Goal: Information Seeking & Learning: Learn about a topic

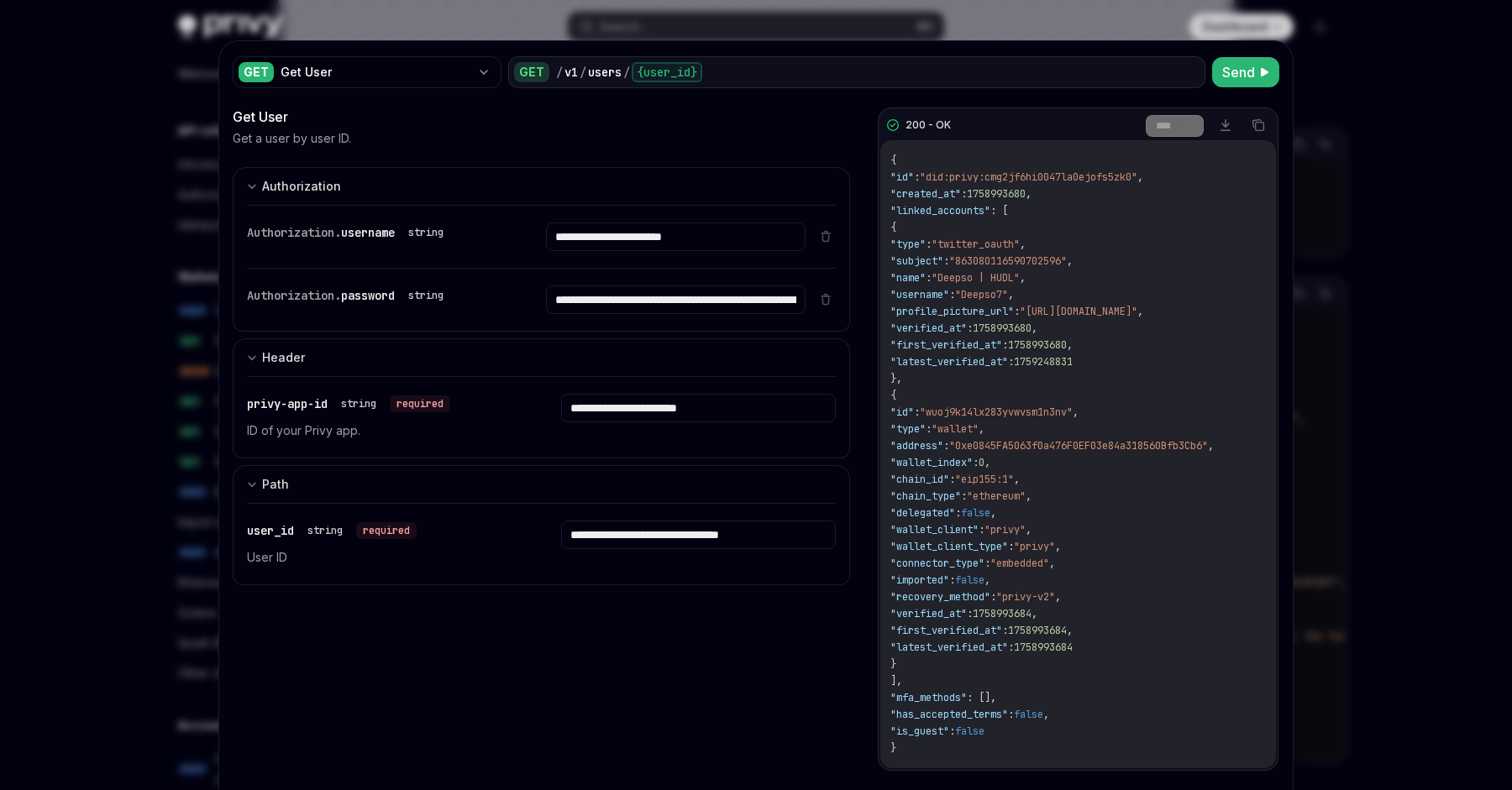
scroll to position [1285, 0]
click at [686, 542] on input "**********" at bounding box center [697, 535] width 273 height 28
paste input "Enter user_id"
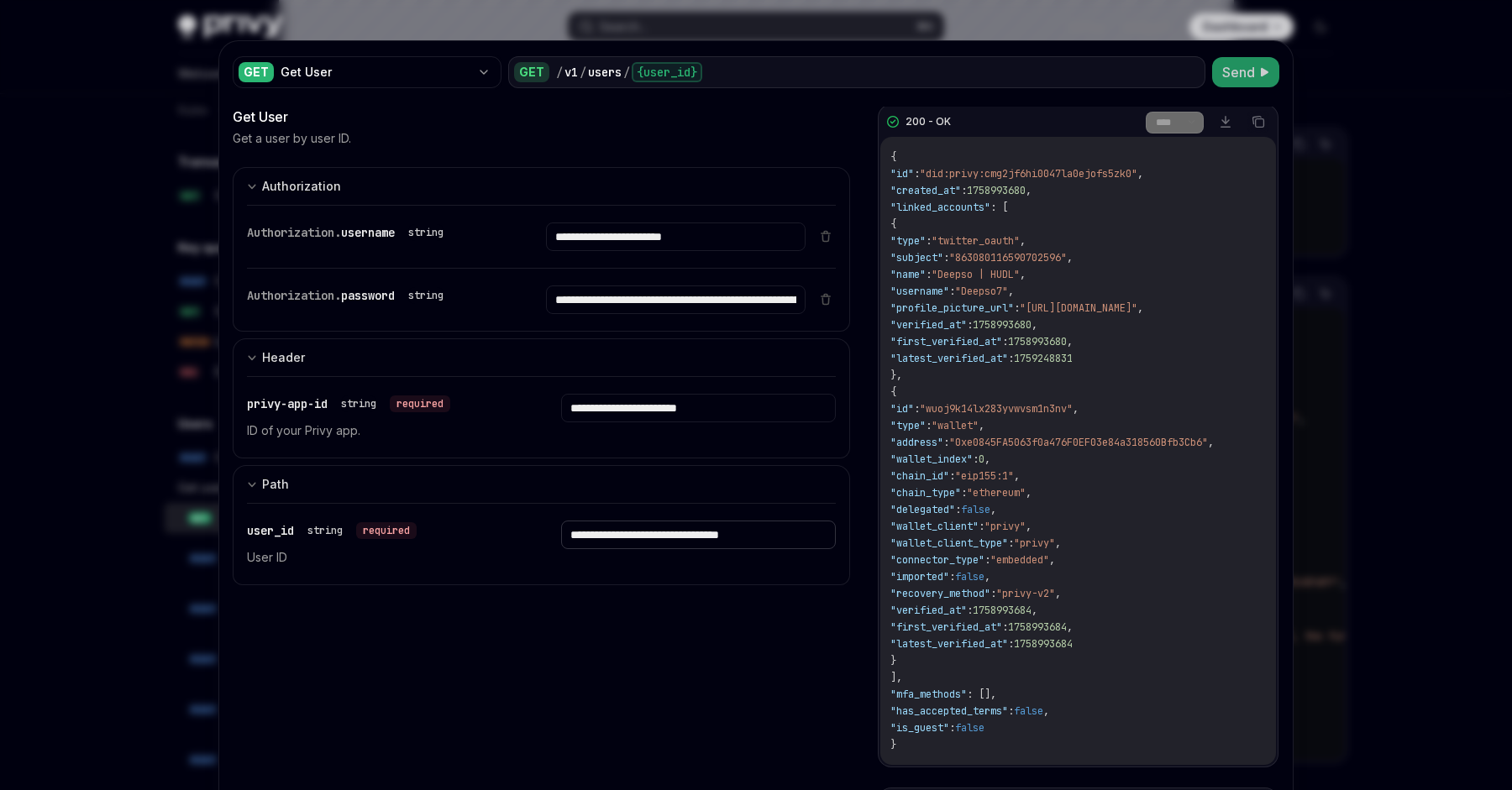
type input "**********"
click at [1255, 73] on button "Send" at bounding box center [1245, 72] width 67 height 30
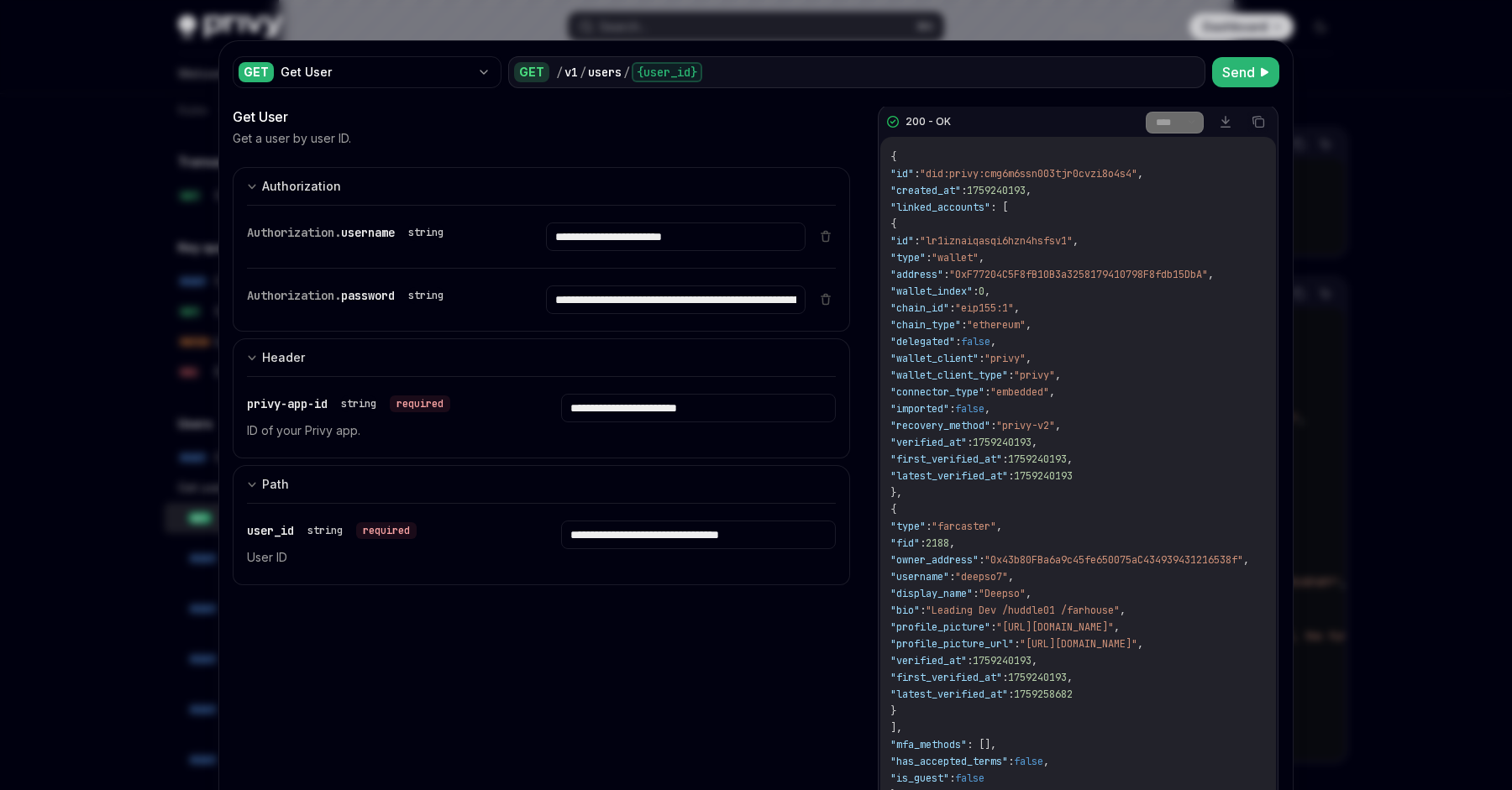
click at [943, 207] on span ""linked_accounts"" at bounding box center [940, 208] width 100 height 14
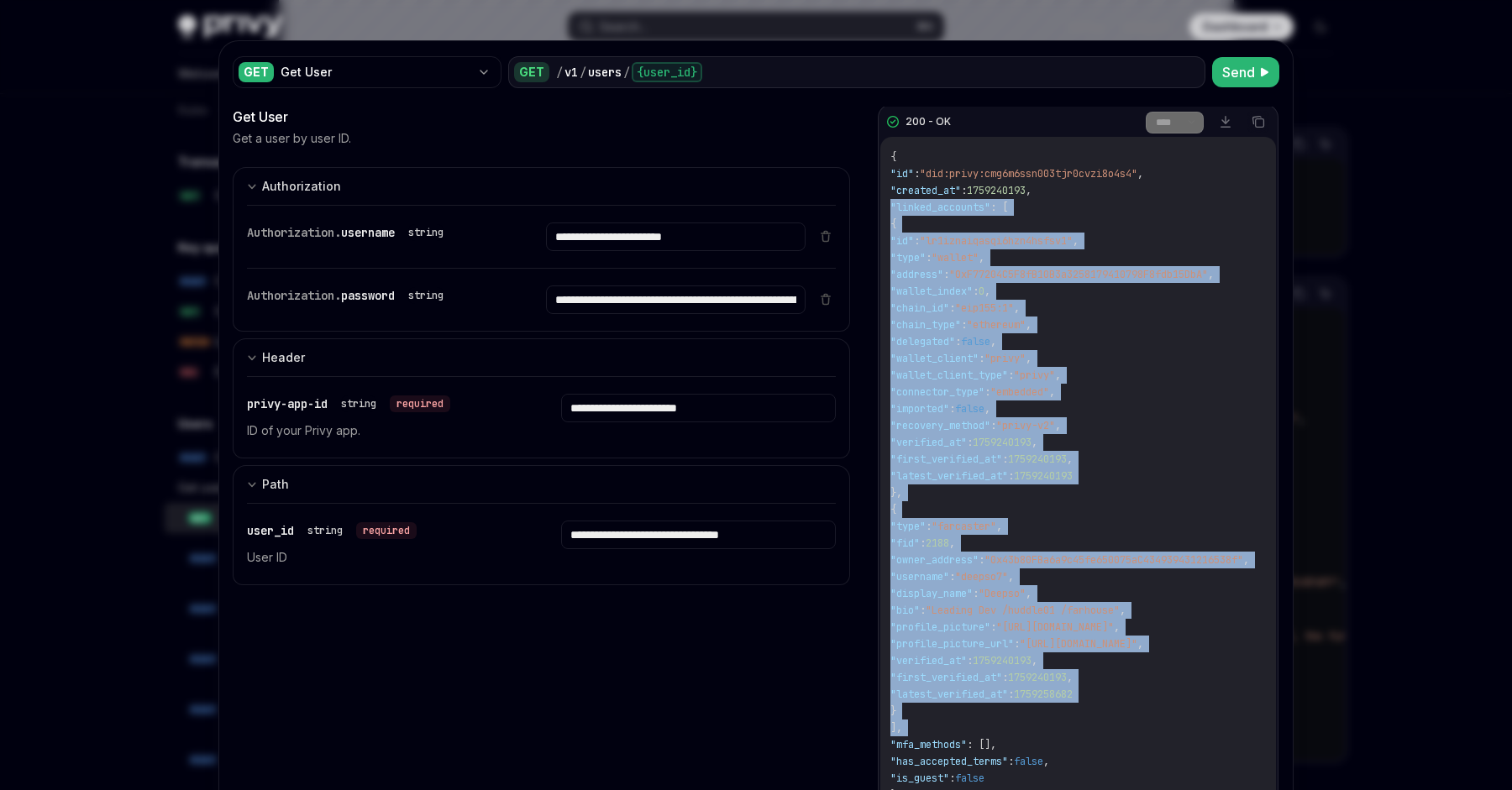
drag, startPoint x: 943, startPoint y: 207, endPoint x: 982, endPoint y: 719, distance: 513.5
click at [982, 719] on div "{ "id" : "did:privy:cmg6m6ssn003tjr0cvzi8o4s4" , "created_at" : 1759240193 , "l…" at bounding box center [1077, 476] width 396 height 679
copy span ""linked_accounts" : [ { "id" : "lr1iznaiqasqi6hzn4hsfsv1" , "type" : "wallet" ,…"
click at [958, 429] on span ""recovery_method"" at bounding box center [940, 426] width 100 height 14
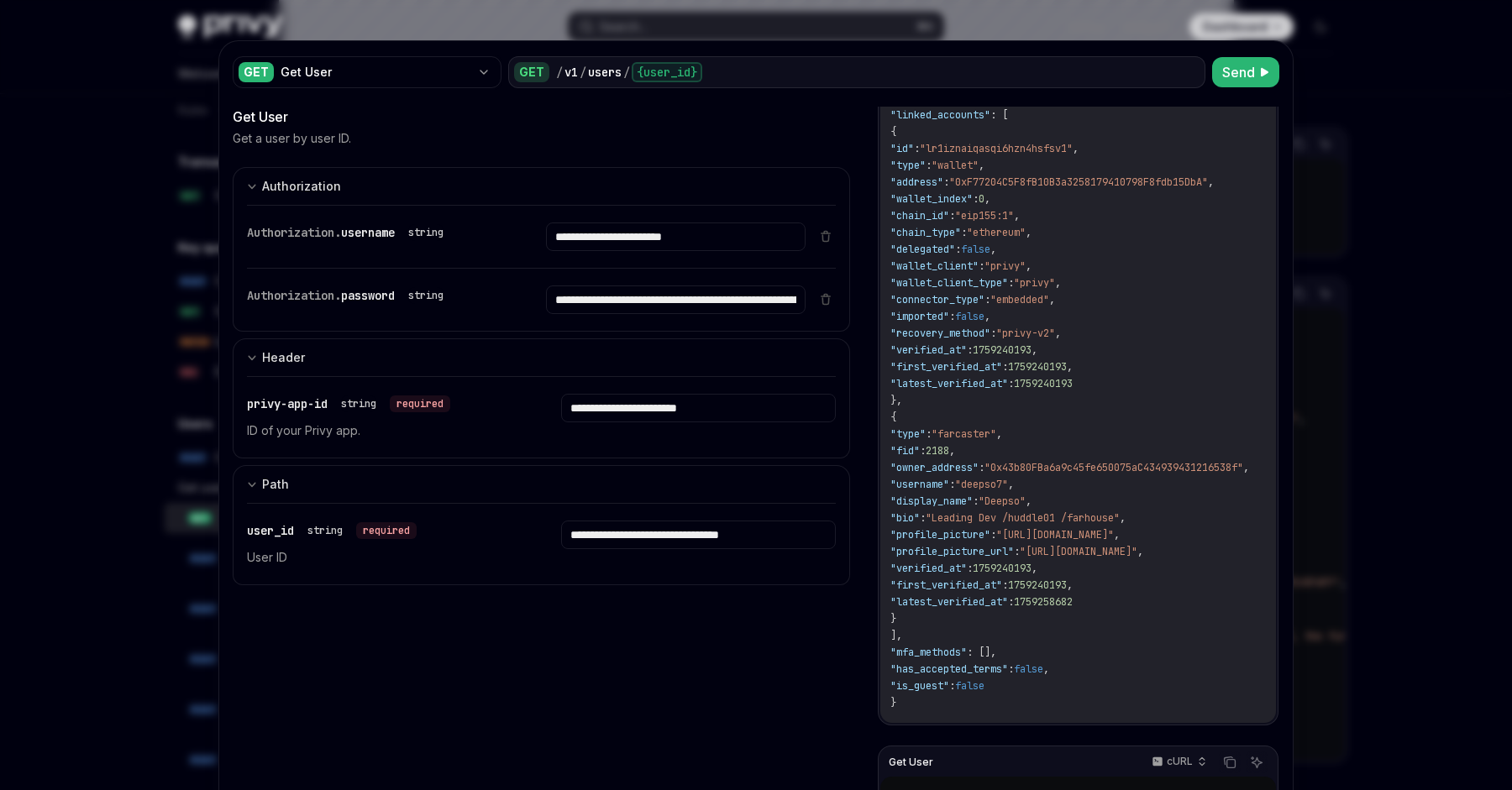
scroll to position [0, 0]
click at [948, 498] on span ""display_name"" at bounding box center [931, 502] width 82 height 14
copy span "display_name"
click at [981, 460] on div "{ "id" : "did:privy:cmg6m6ssn003tjr0cvzi8o4s4" , "created_at" : 1759240193 , "l…" at bounding box center [1077, 384] width 396 height 679
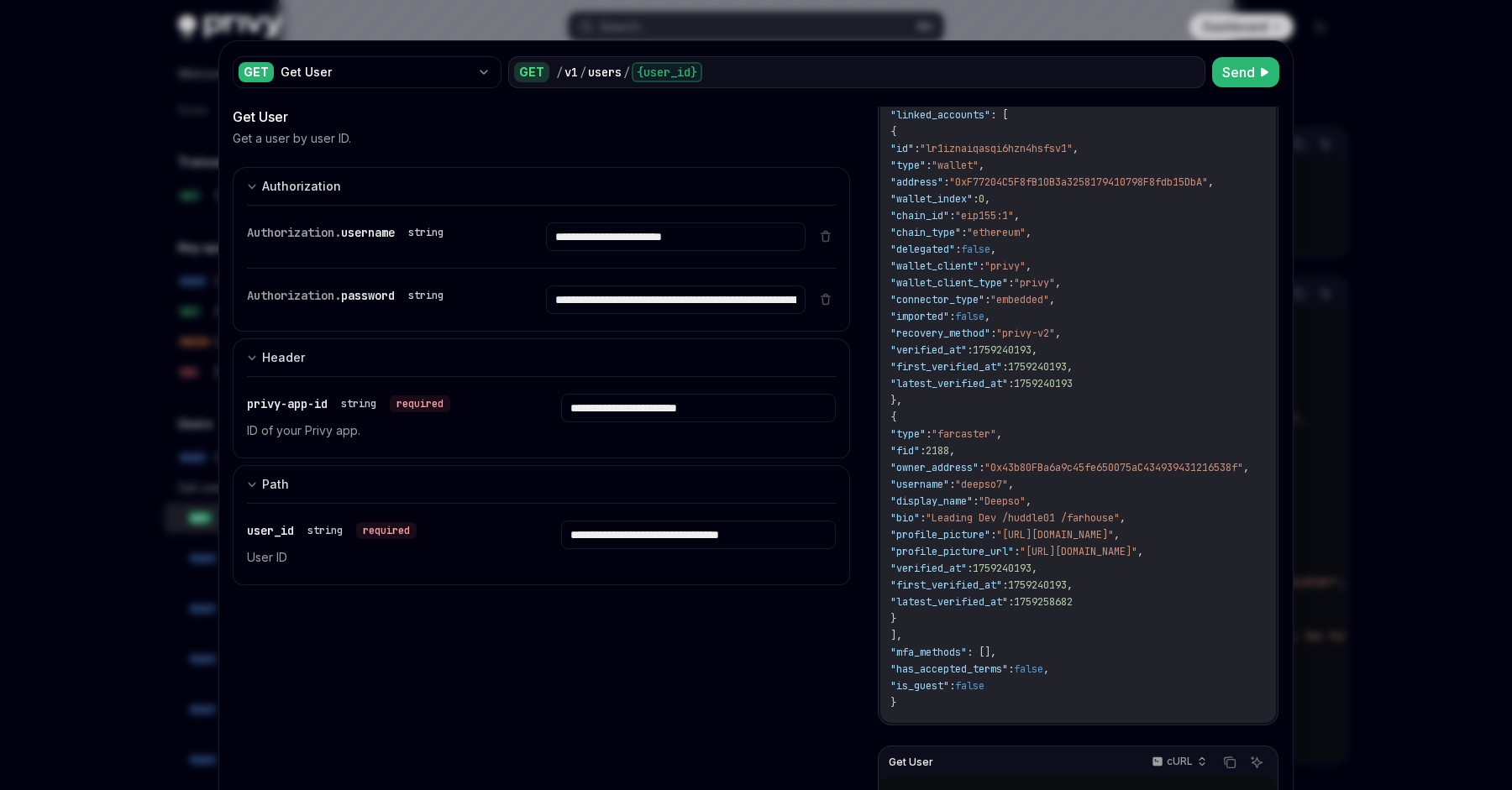
click at [981, 460] on div "{ "id" : "did:privy:cmg6m6ssn003tjr0cvzi8o4s4" , "created_at" : 1759240193 , "l…" at bounding box center [1077, 384] width 396 height 679
copy span "owner_address"
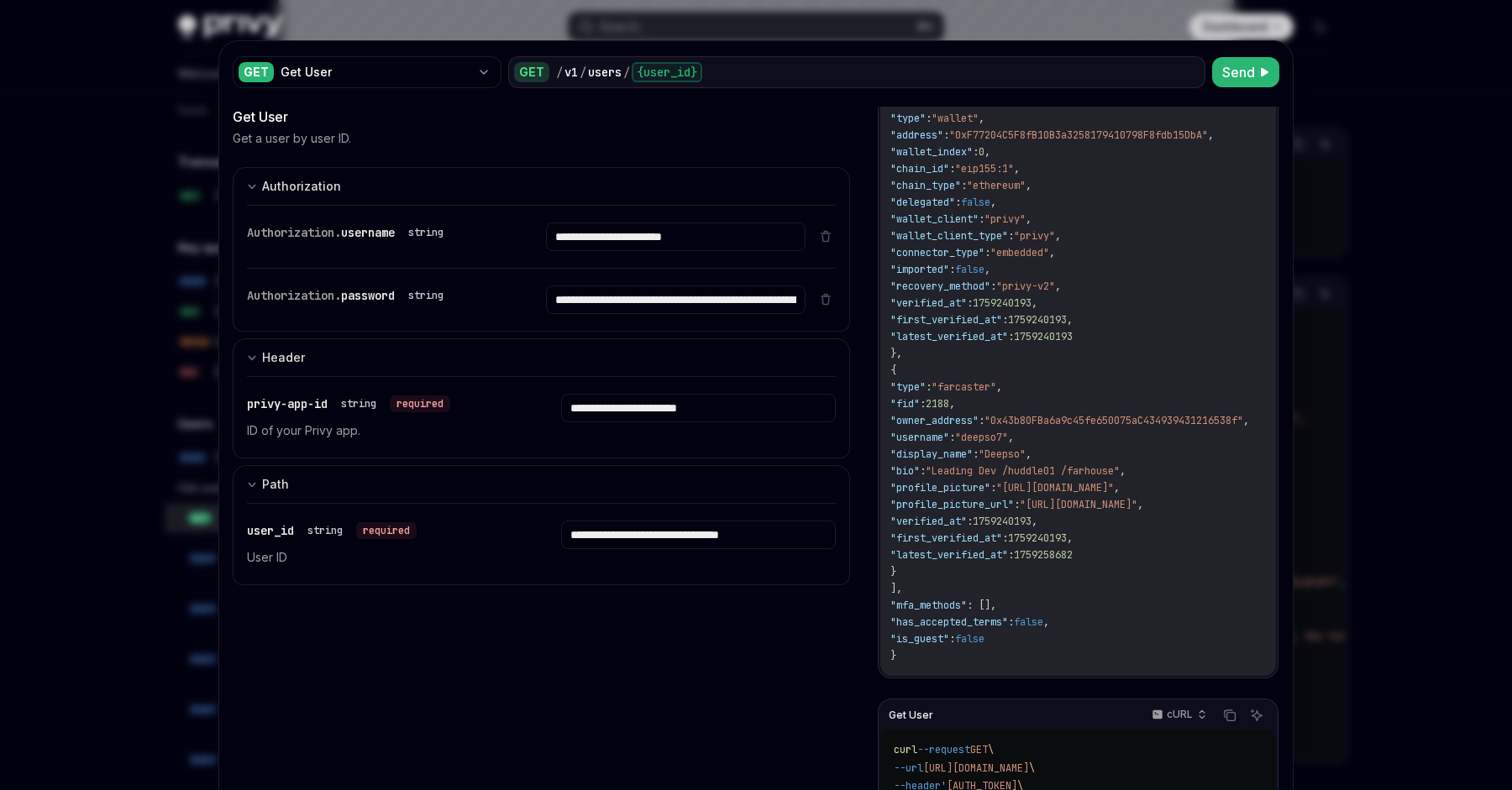
scroll to position [140, 0]
click at [1398, 170] on div at bounding box center [756, 395] width 1512 height 790
type textarea "*"
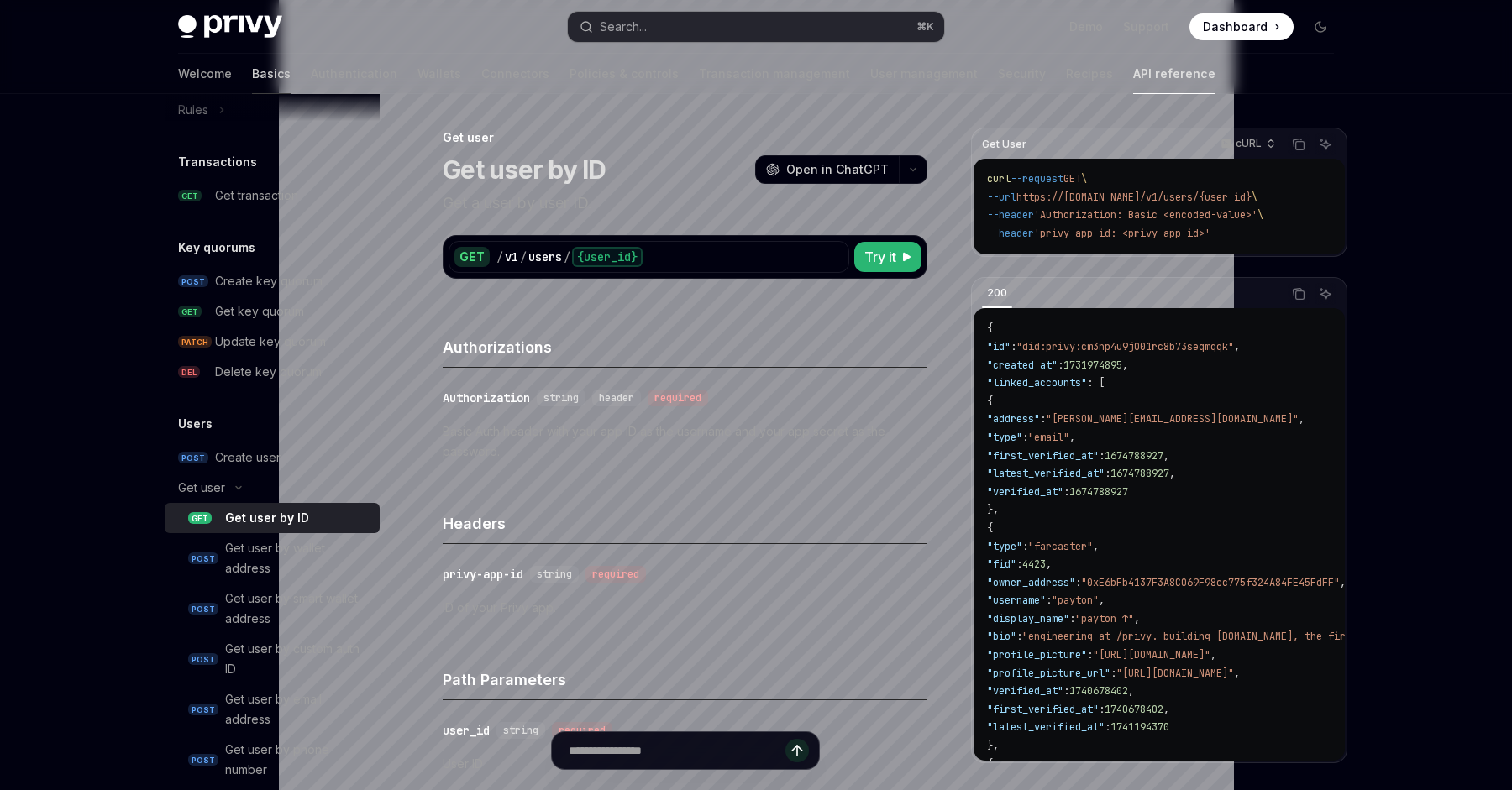
click at [252, 74] on link "Basics" at bounding box center [271, 73] width 39 height 41
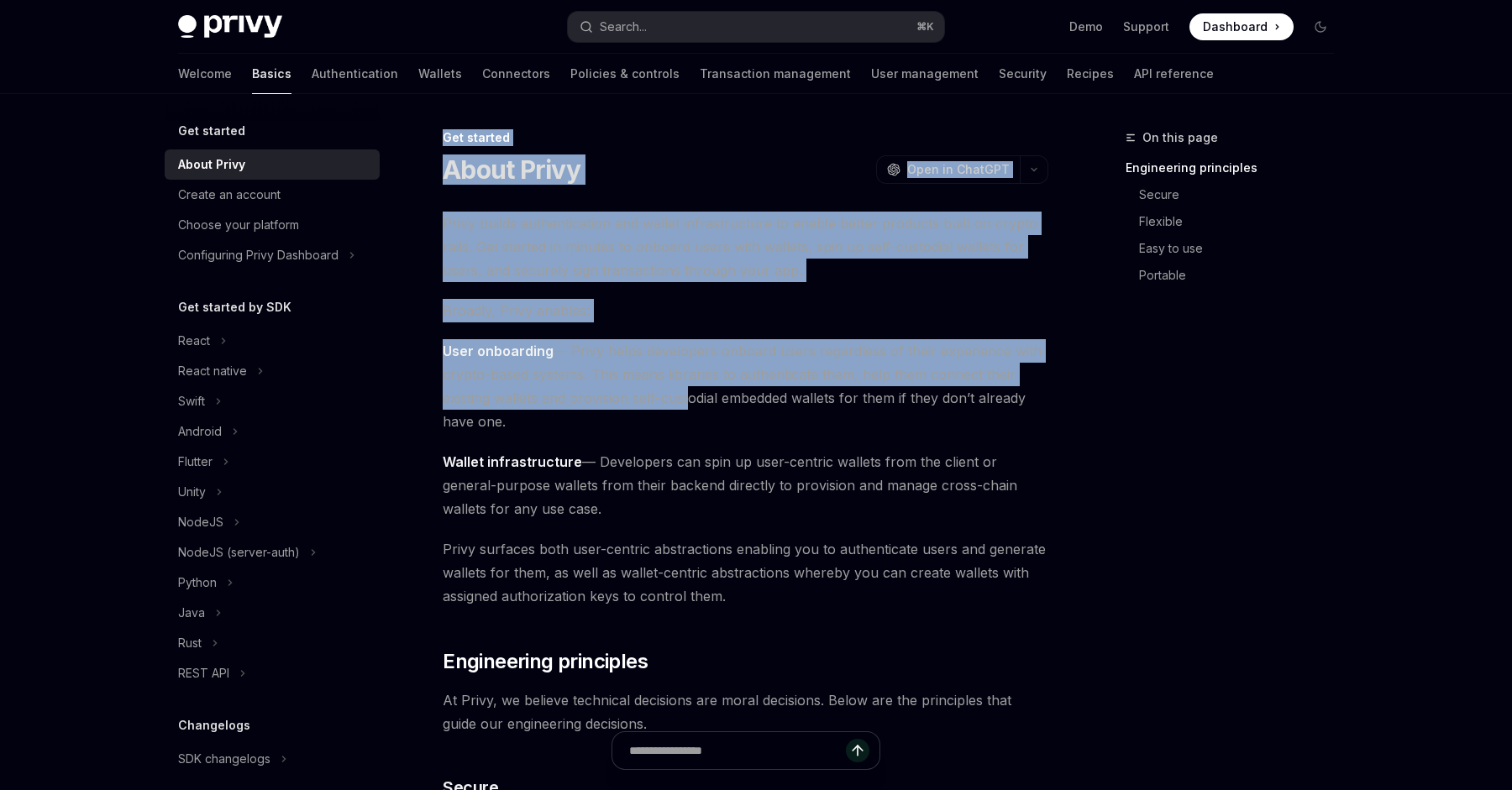
drag, startPoint x: 755, startPoint y: 128, endPoint x: 687, endPoint y: 397, distance: 277.5
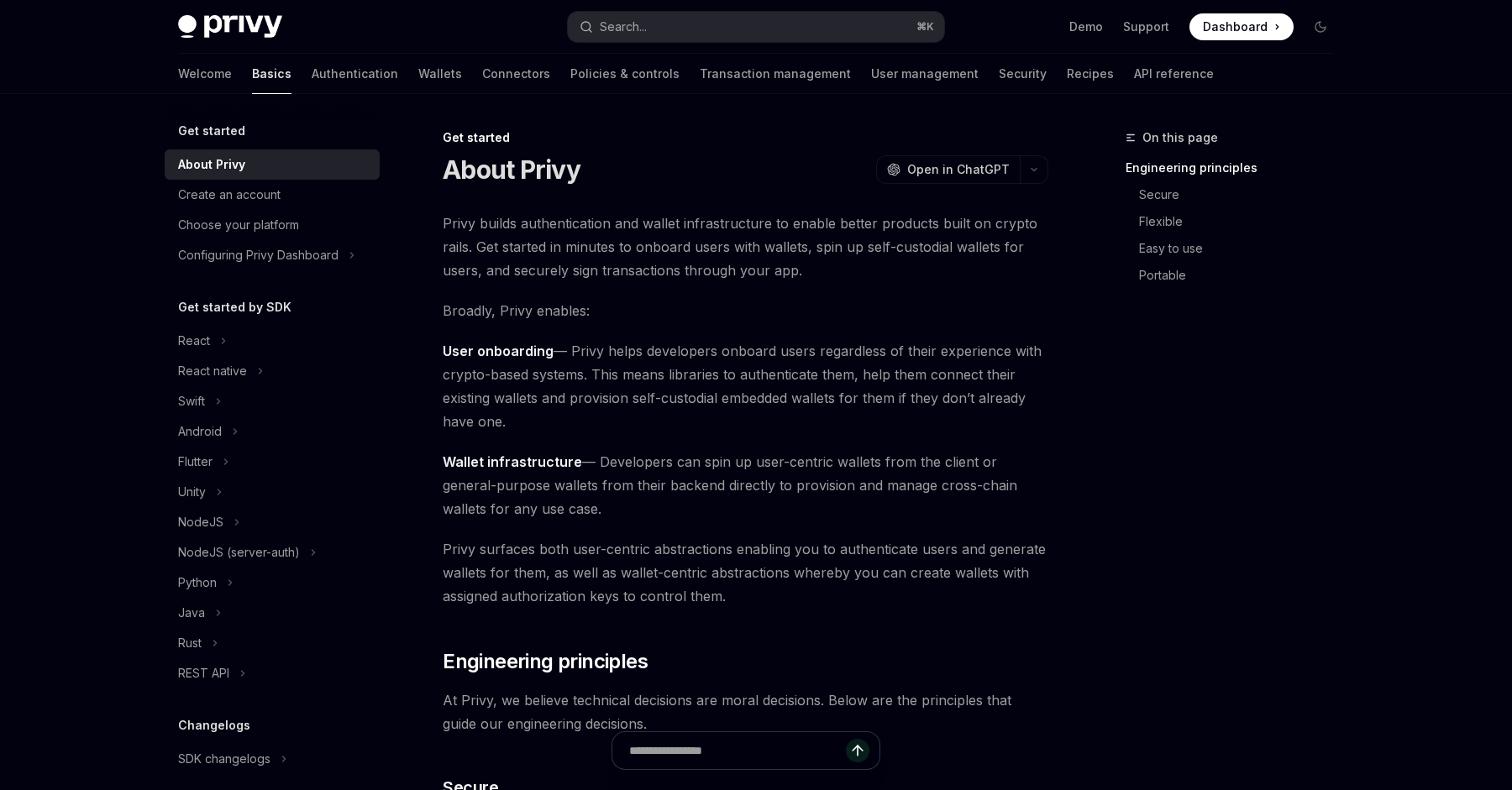
click at [687, 397] on span "User onboarding — Privy helps developers onboard users regardless of their expe…" at bounding box center [745, 386] width 605 height 94
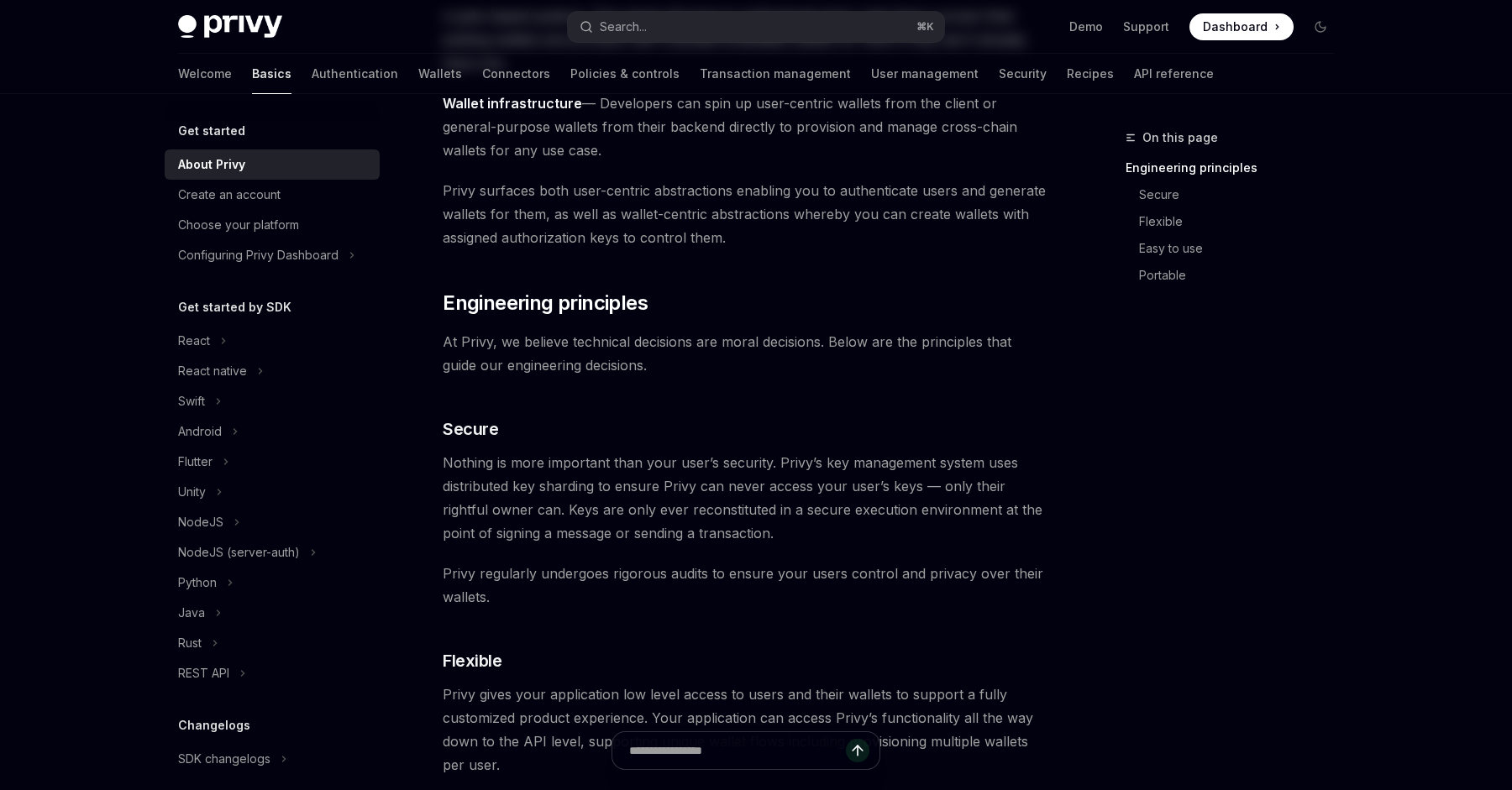
scroll to position [404, 0]
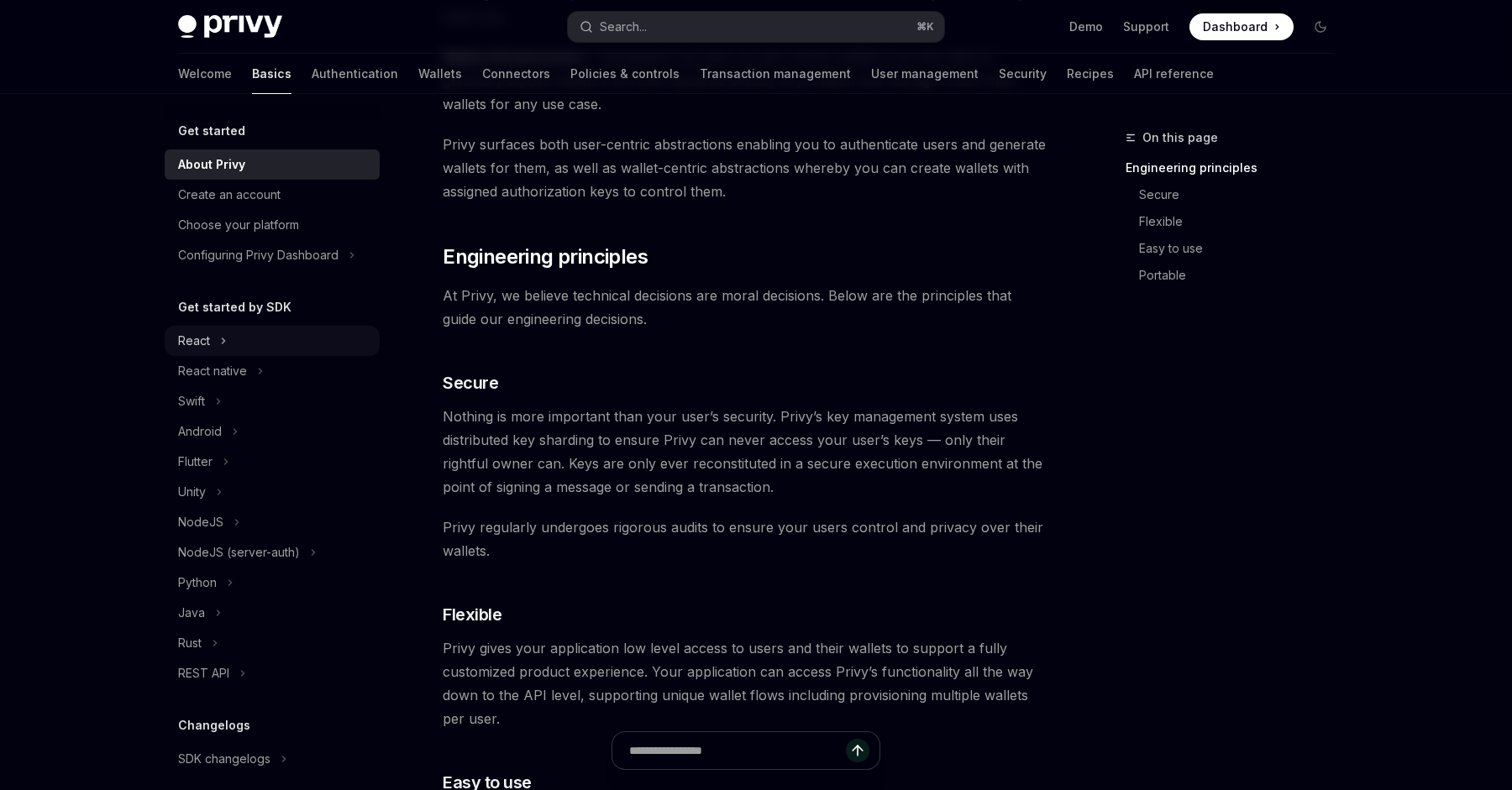
click at [208, 347] on div "React" at bounding box center [193, 341] width 32 height 20
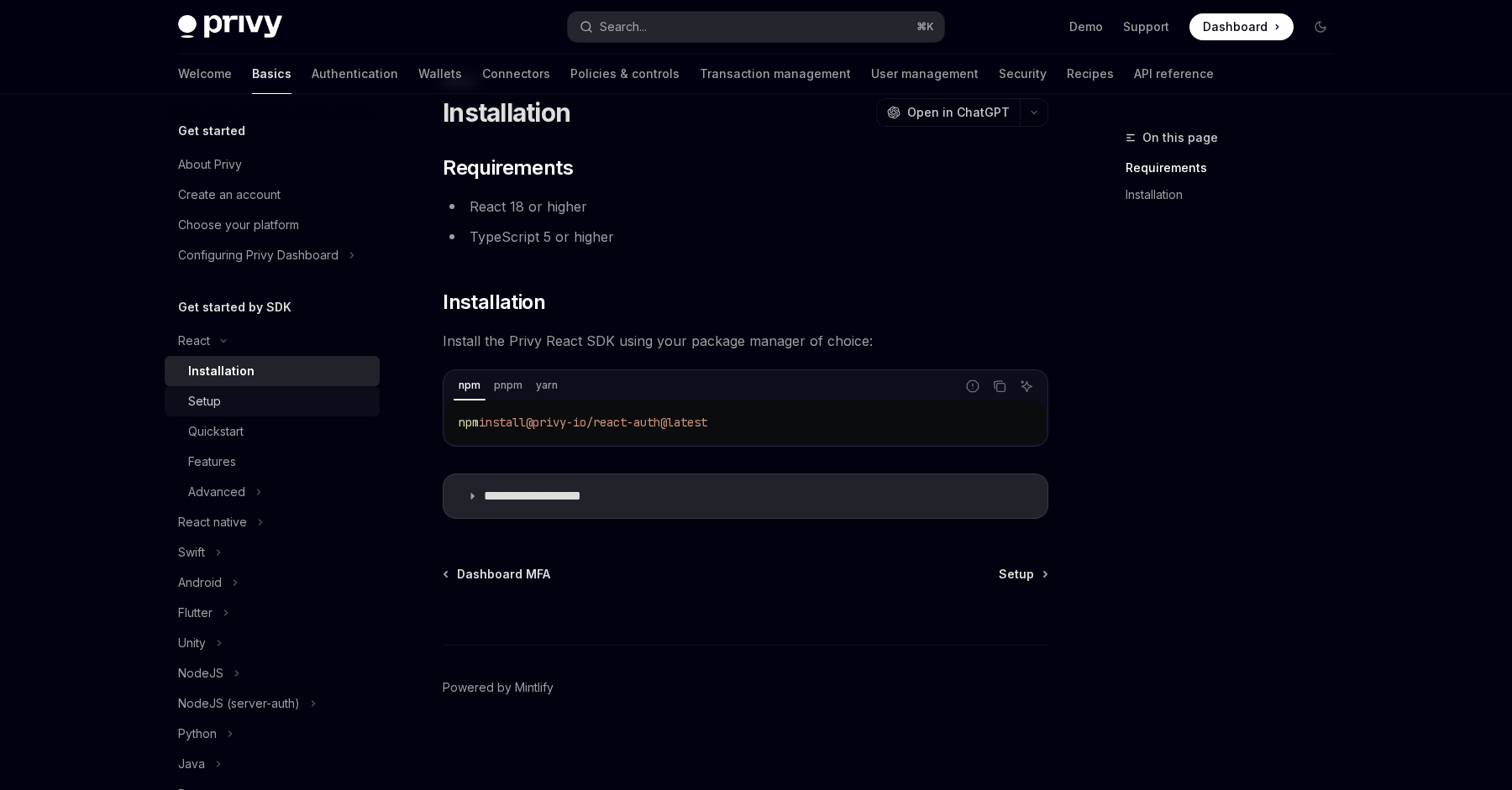
click at [235, 403] on div "Setup" at bounding box center [279, 401] width 181 height 20
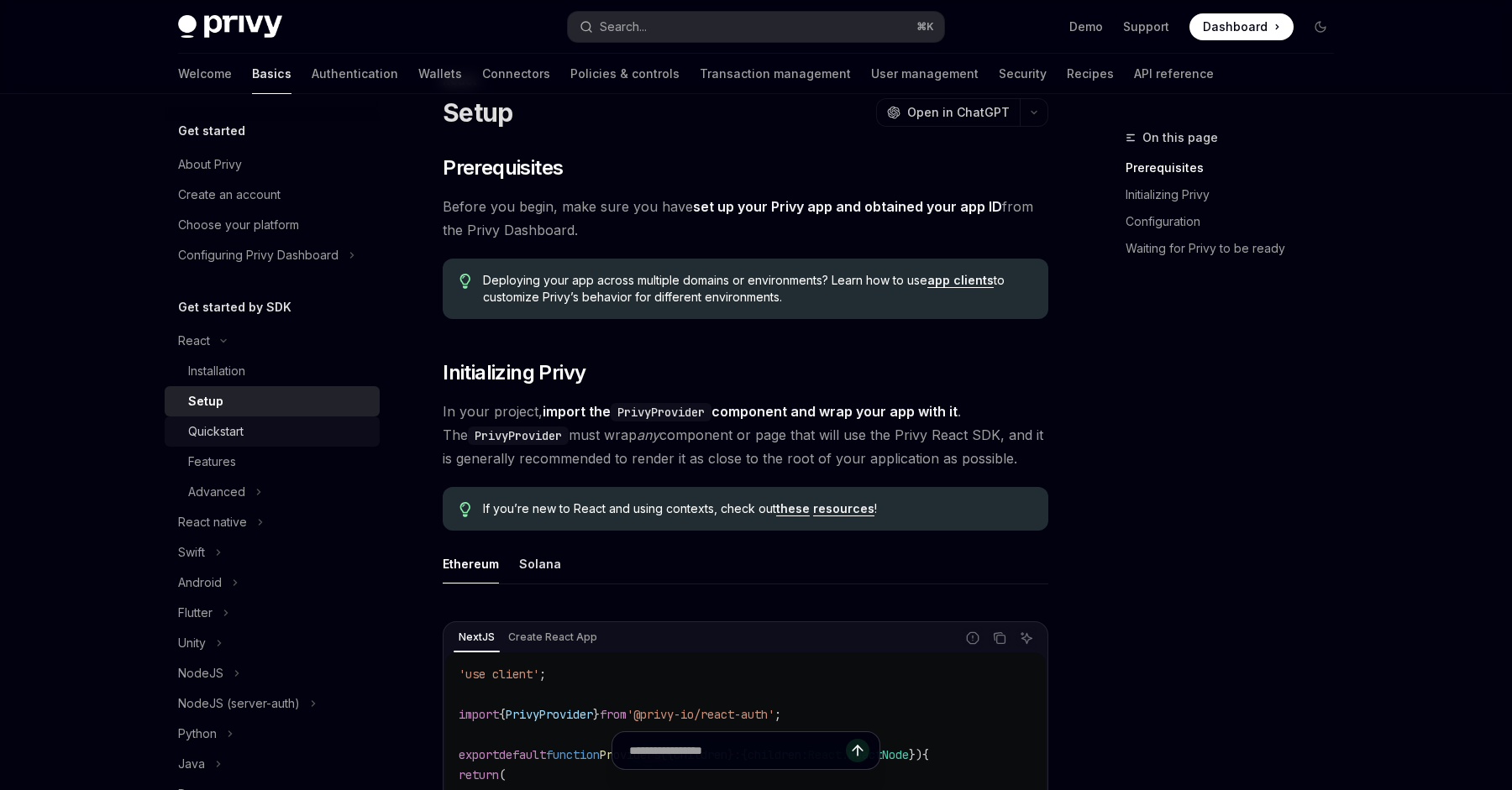
click at [248, 436] on div "Quickstart" at bounding box center [279, 431] width 181 height 20
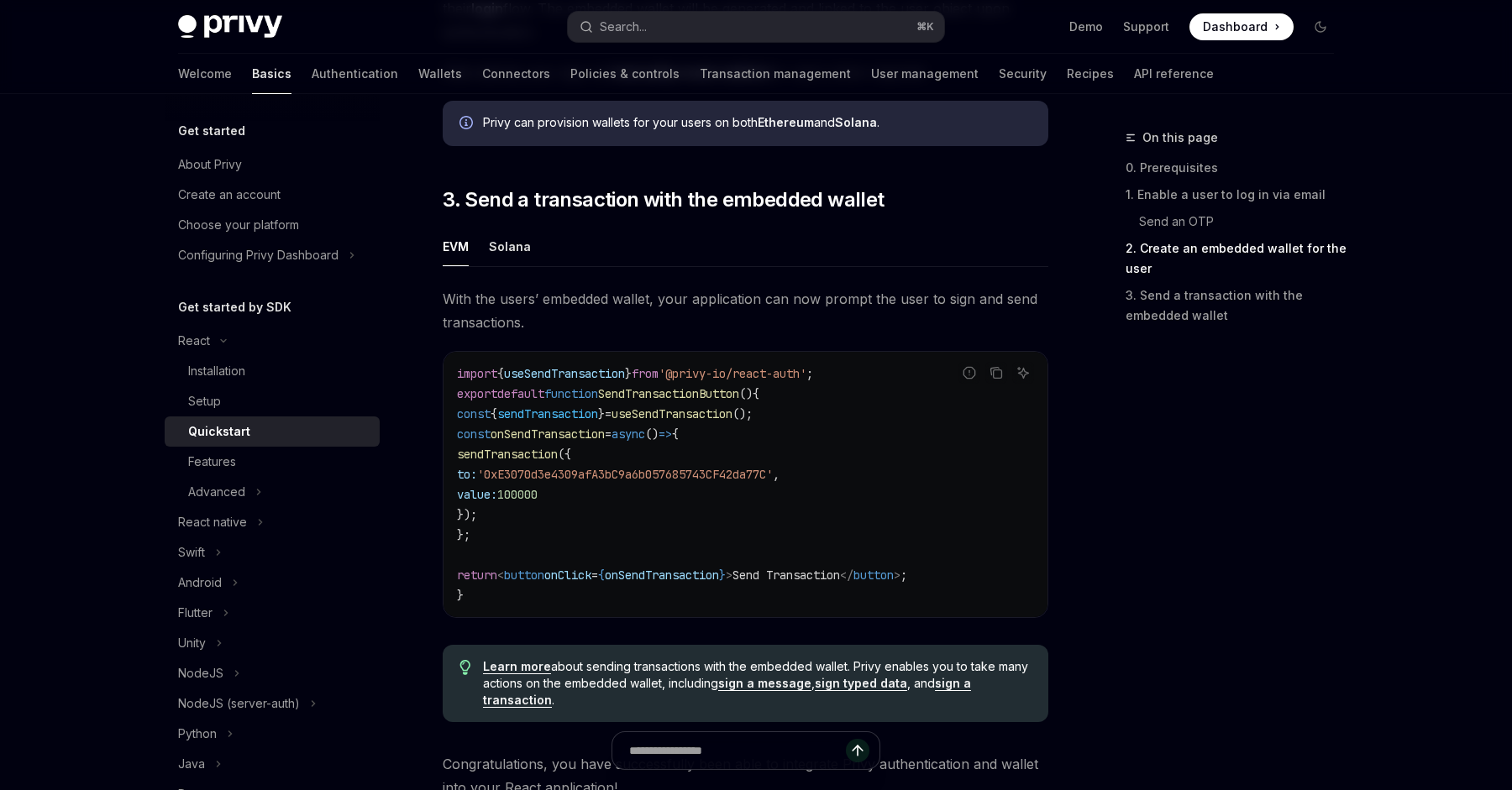
scroll to position [1626, 0]
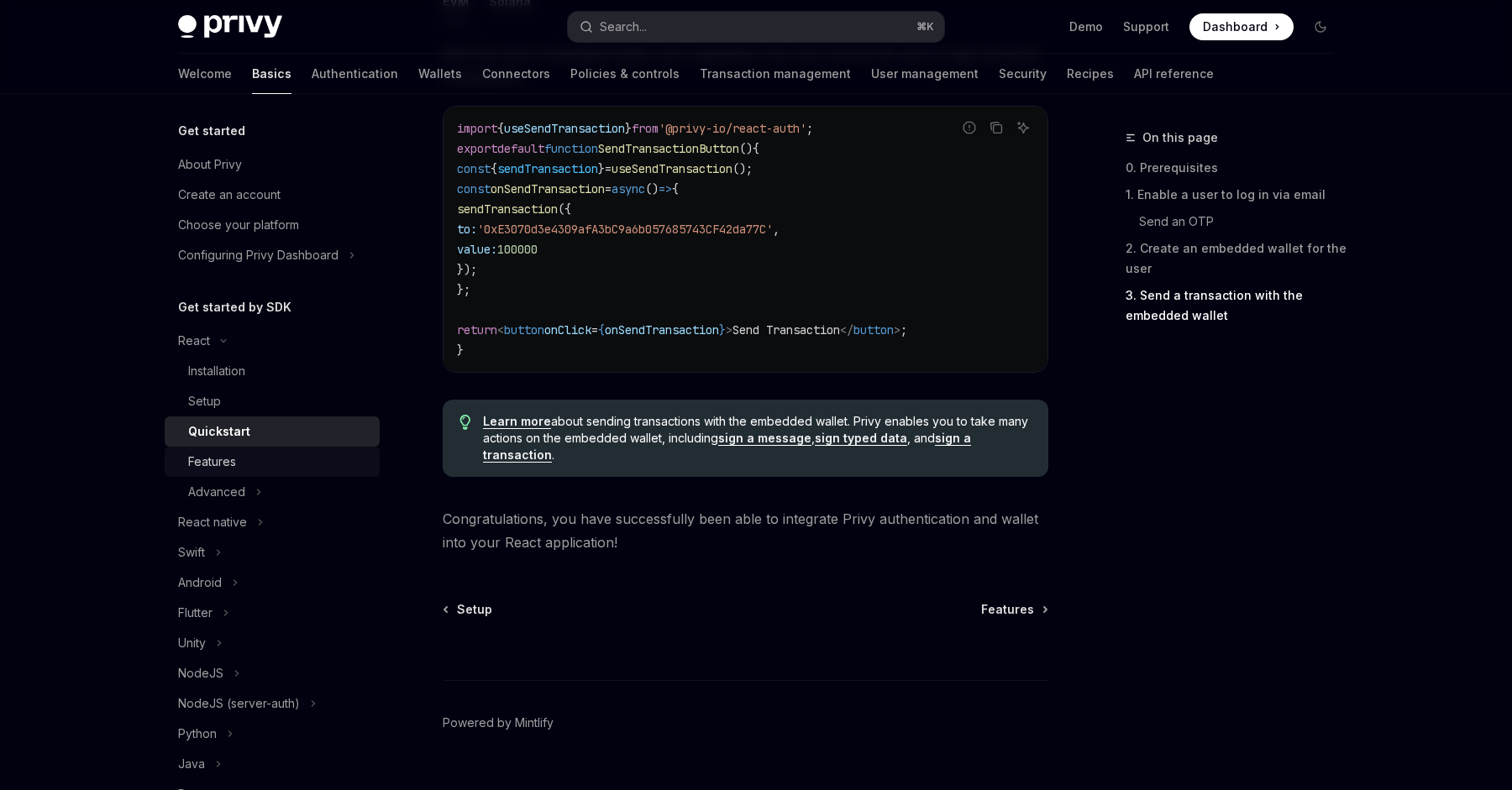
click at [245, 463] on div "Features" at bounding box center [279, 461] width 181 height 20
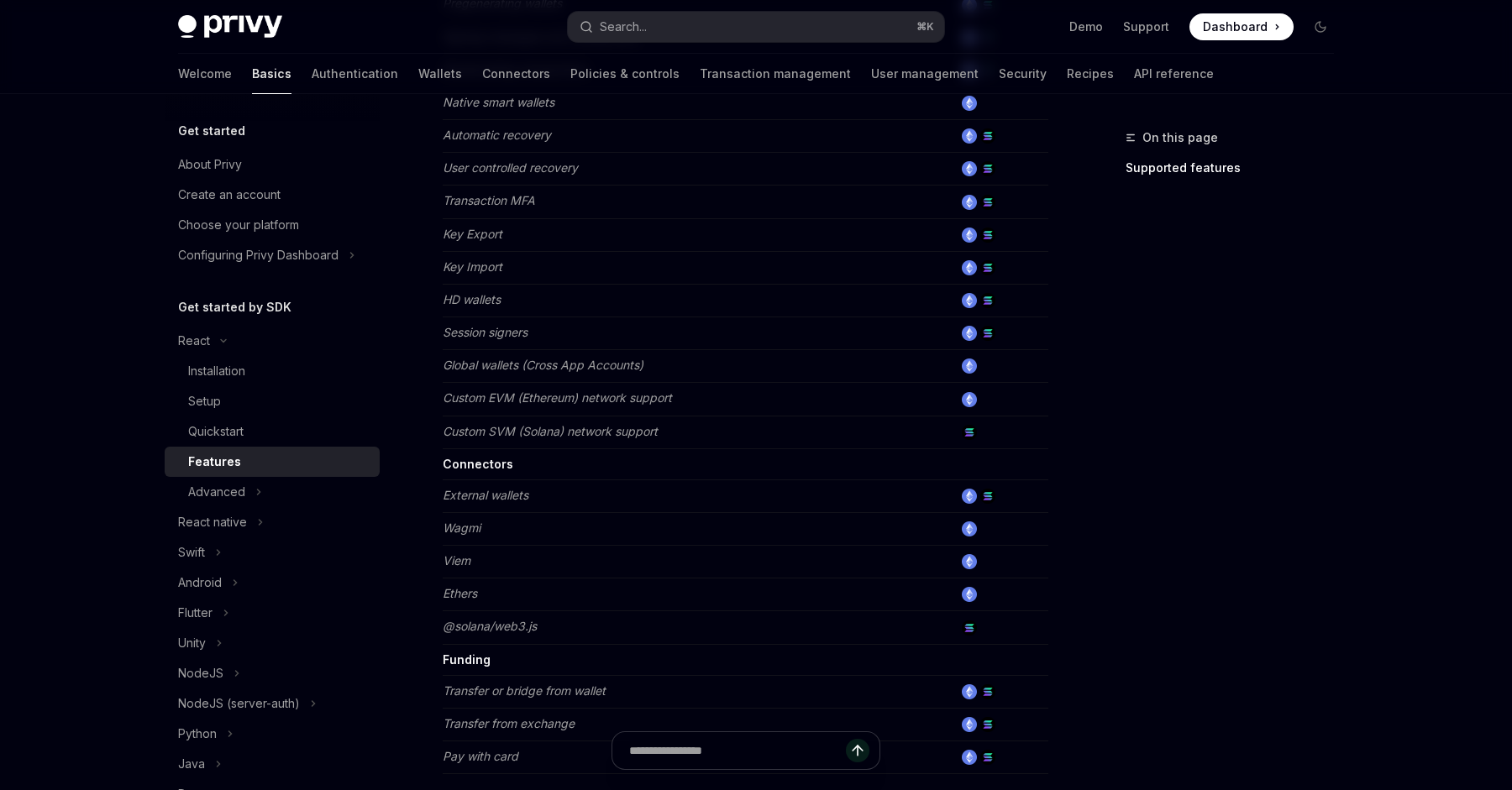
scroll to position [1019, 0]
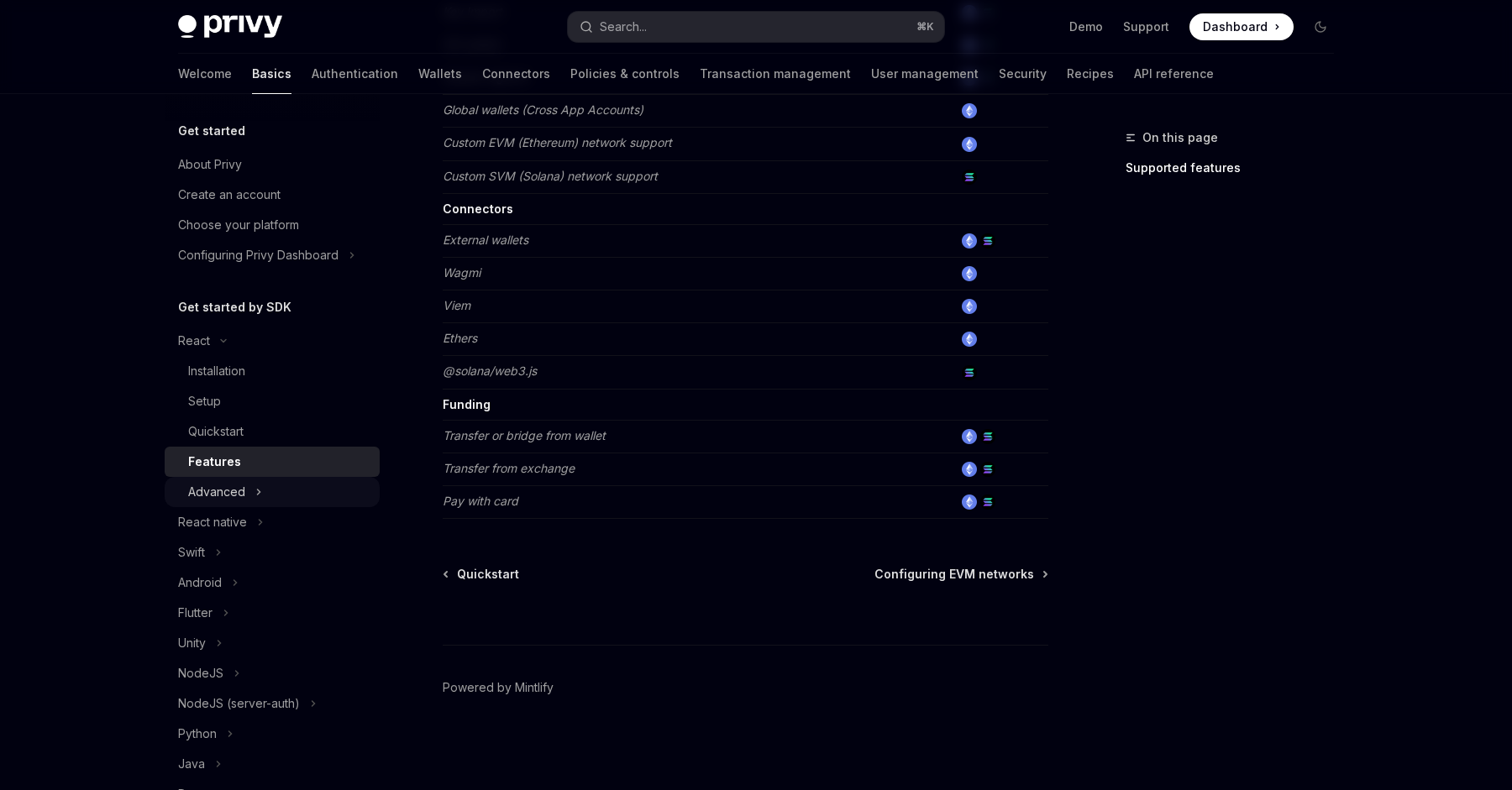
click at [270, 504] on button "Advanced" at bounding box center [272, 492] width 215 height 30
type textarea "*"
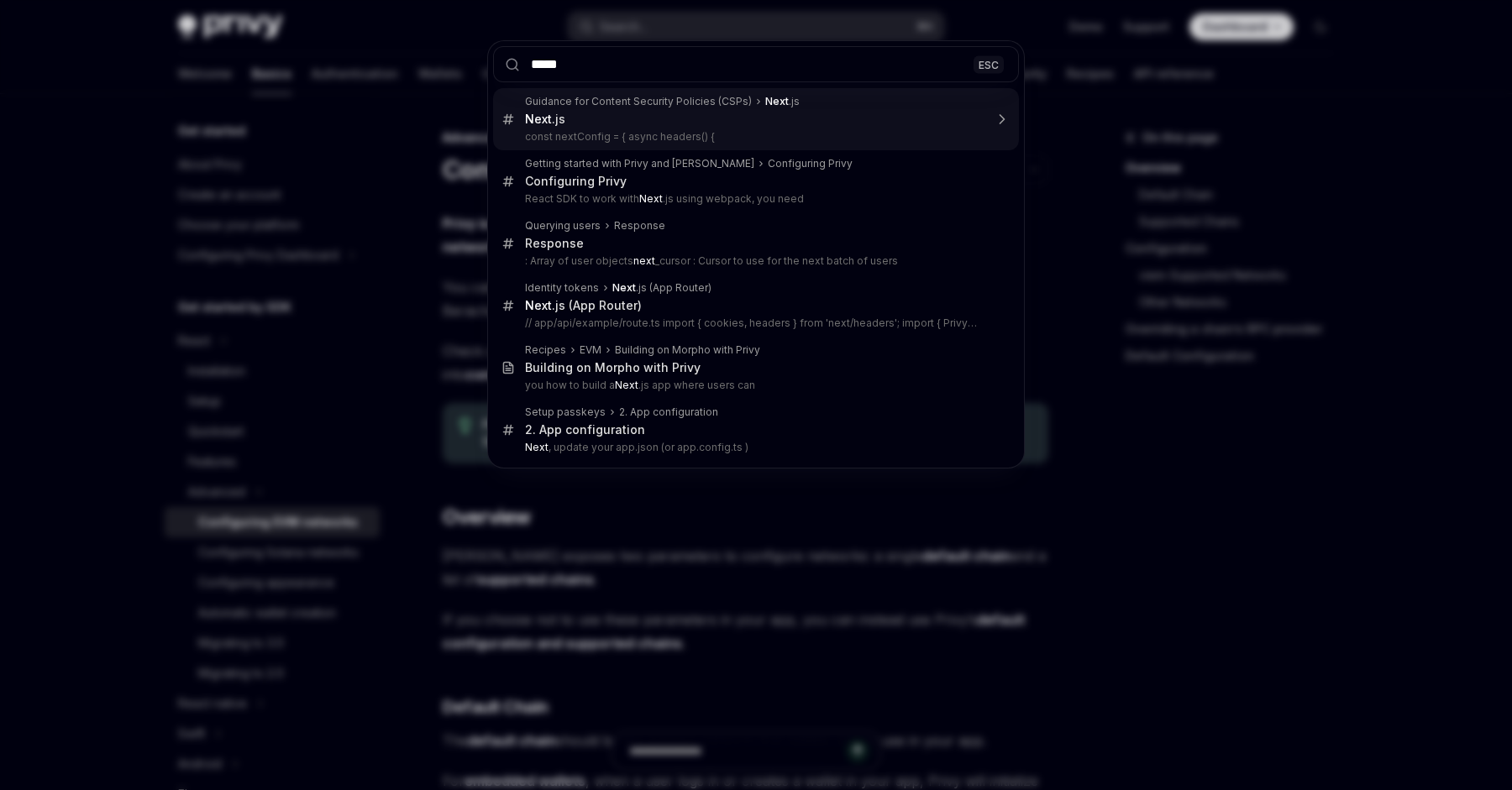
type input "******"
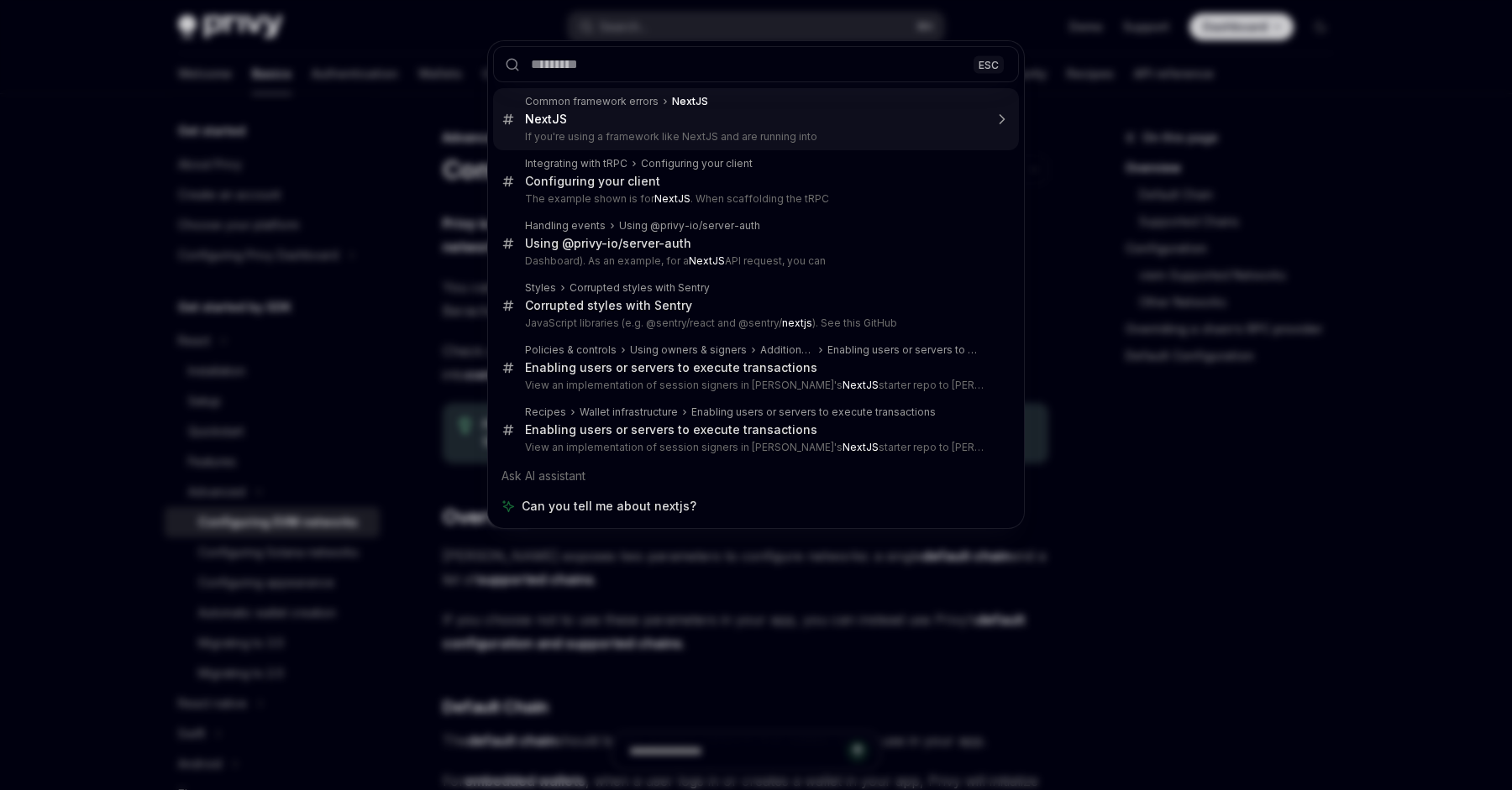
type textarea "*"
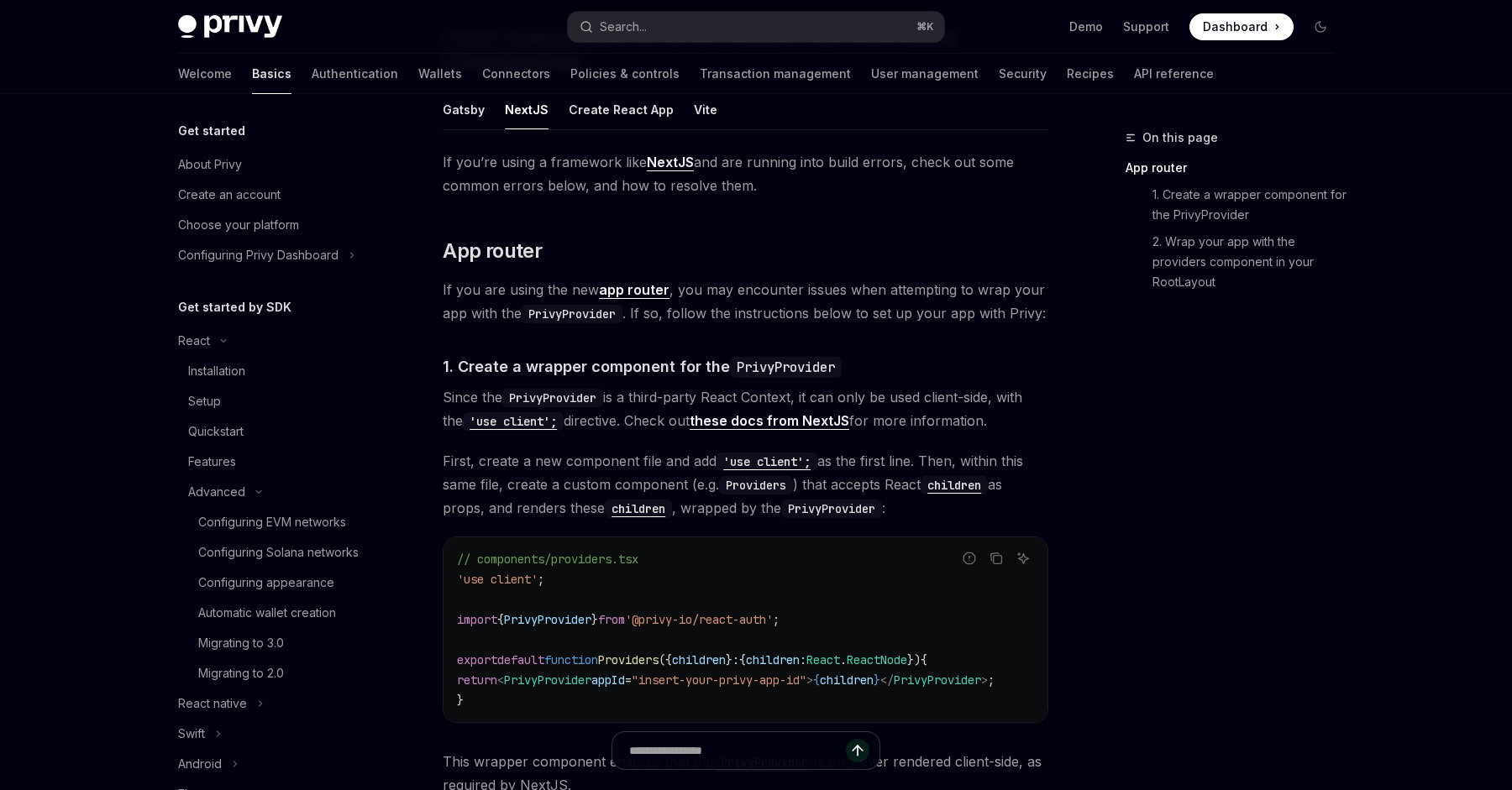
scroll to position [179, 0]
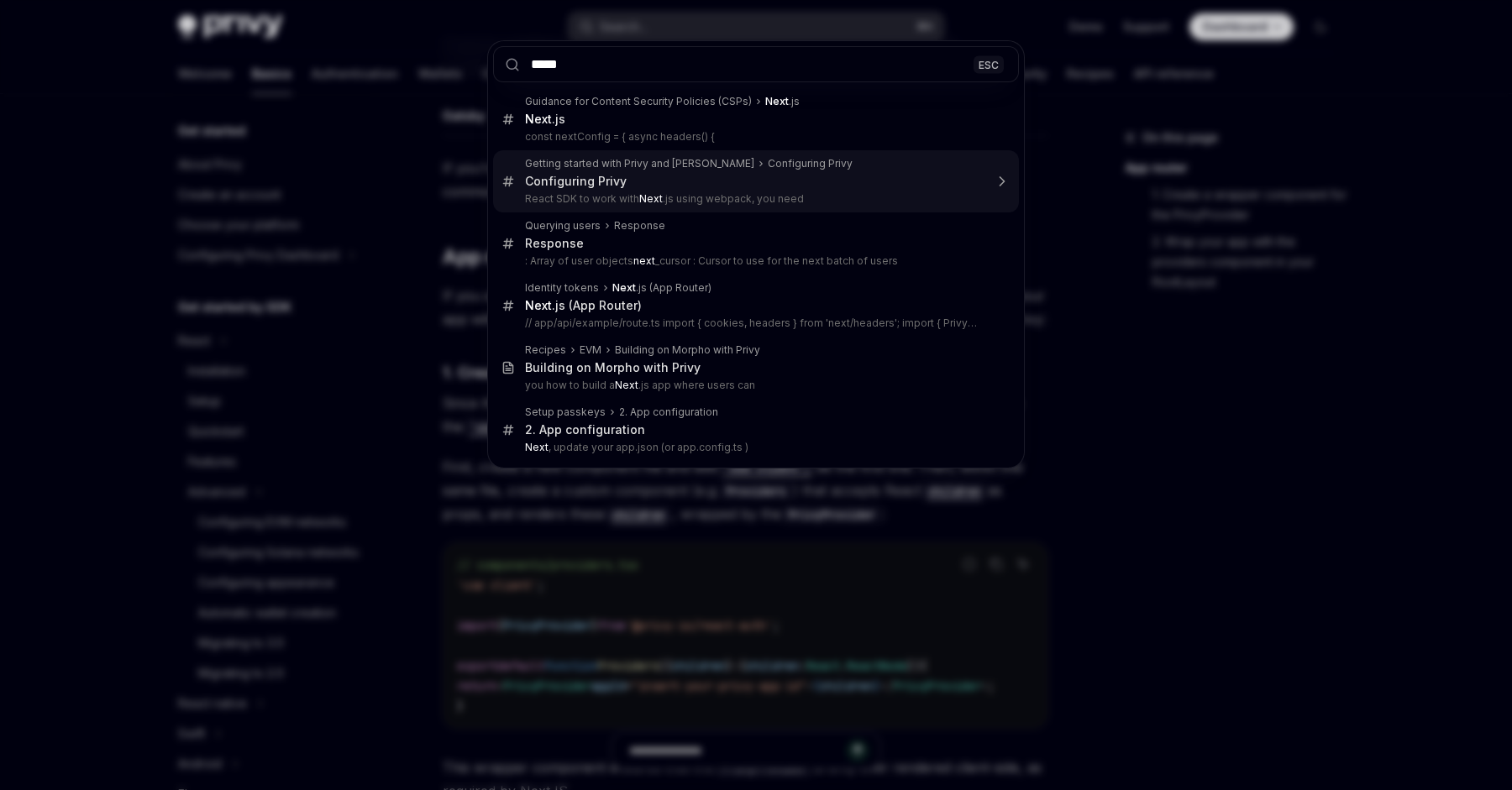
type input "******"
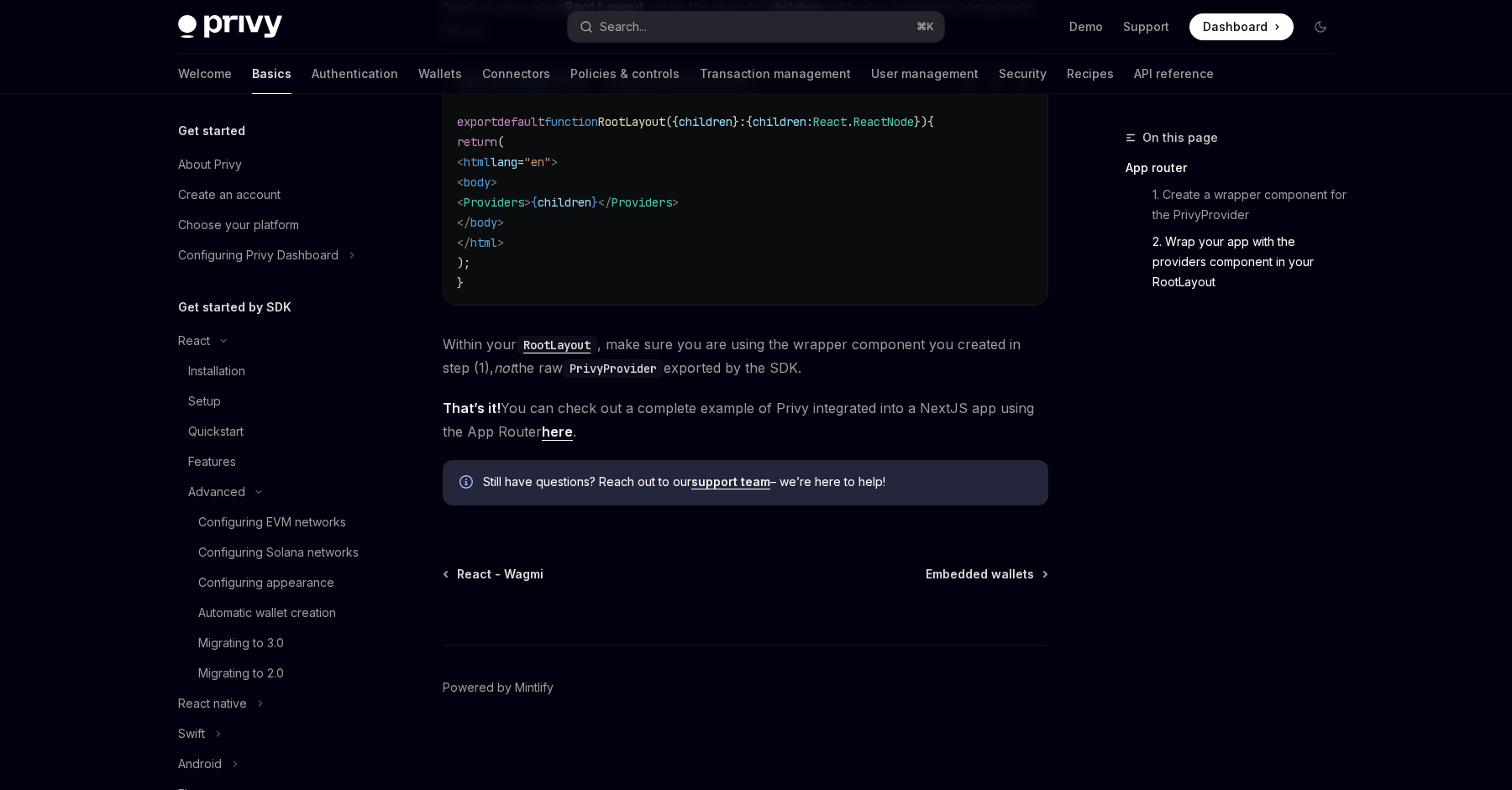
scroll to position [1055, 0]
click at [556, 431] on link "here" at bounding box center [557, 432] width 31 height 17
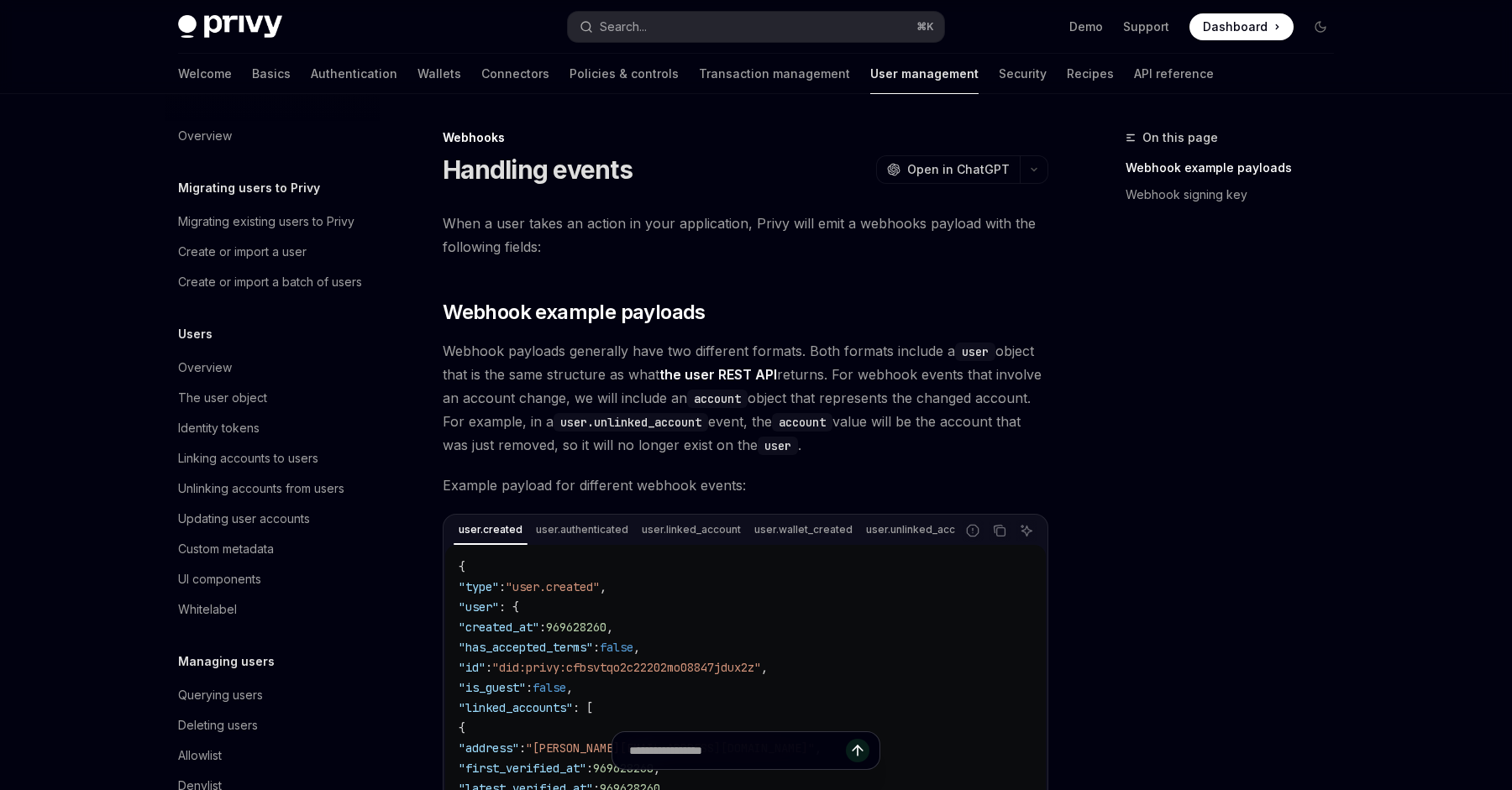
scroll to position [160, 0]
